Goal: Find specific page/section: Find specific page/section

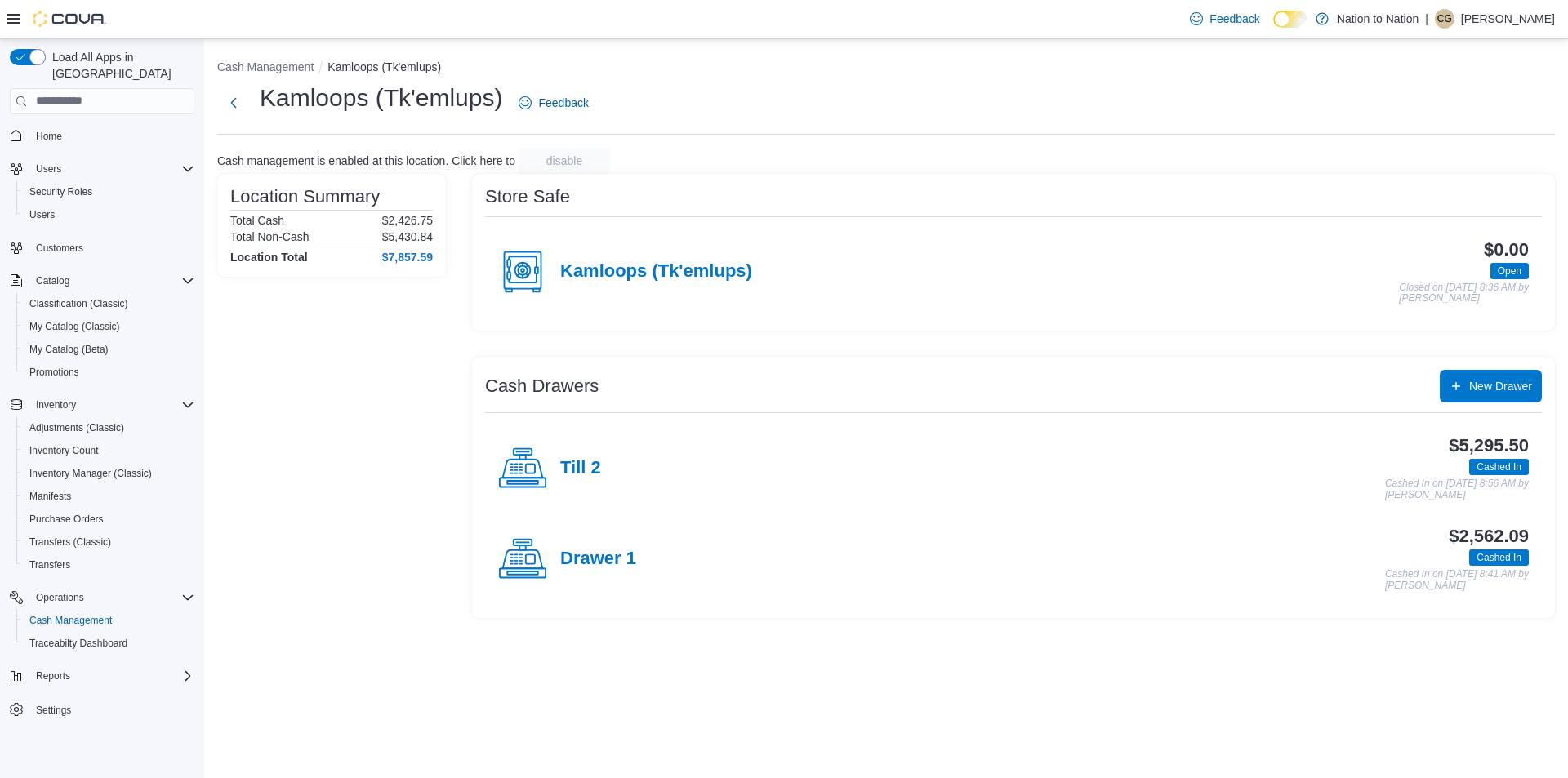
click at [1438, 75] on ol "Cash Management Kamloops (Tk'emlups)" at bounding box center [886, 68] width 1338 height 20
drag, startPoint x: 1438, startPoint y: 75, endPoint x: 110, endPoint y: 228, distance: 1336.8
click at [110, 237] on span "Customers" at bounding box center [112, 248] width 165 height 21
